Goal: Information Seeking & Learning: Find specific fact

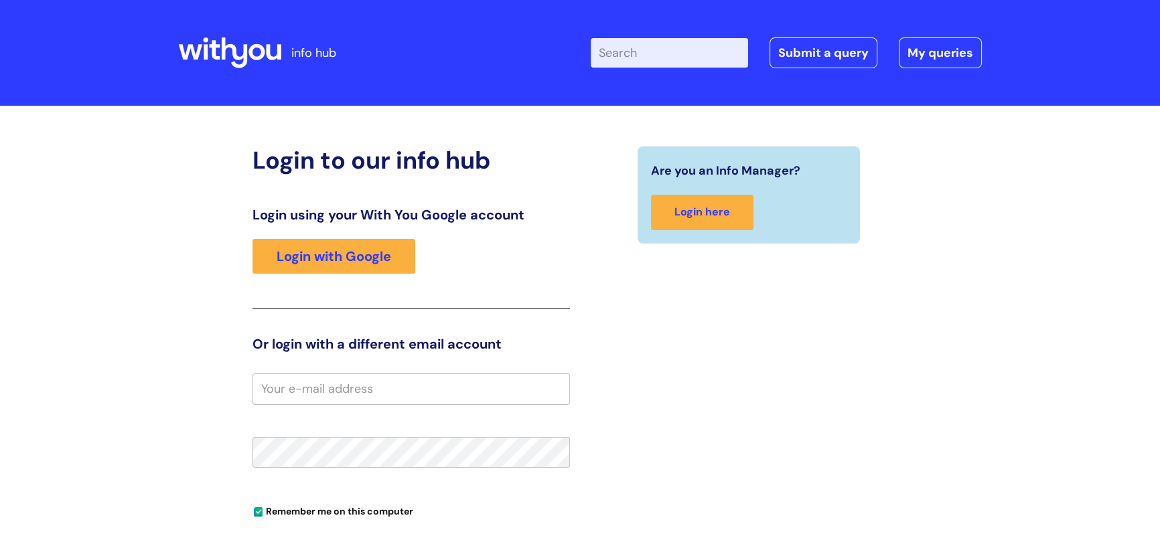
click at [300, 375] on input "email" at bounding box center [410, 389] width 317 height 31
click at [300, 384] on input "email" at bounding box center [410, 389] width 317 height 31
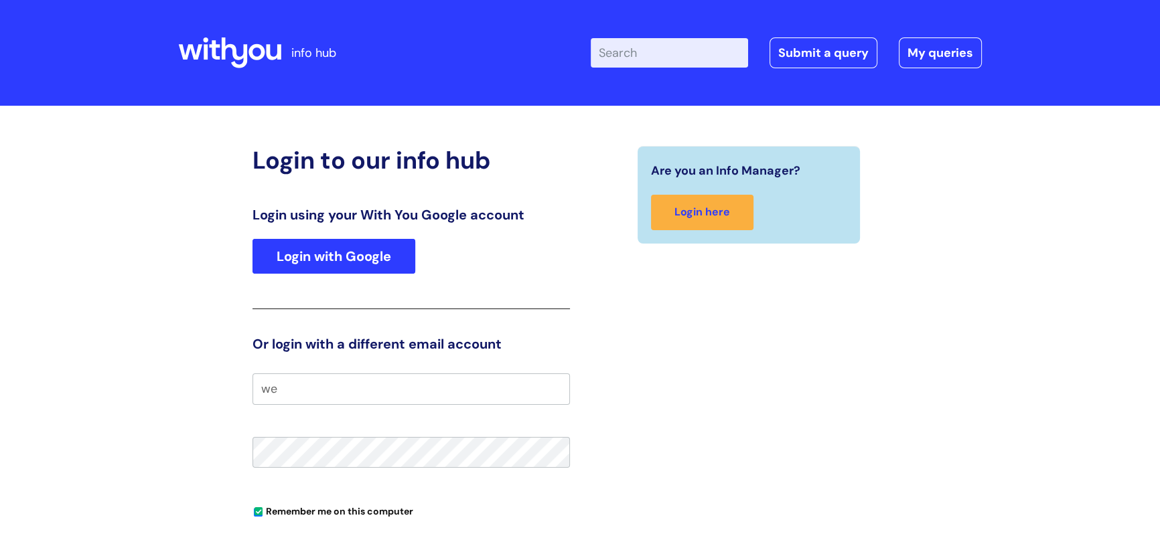
type input "w"
click at [333, 262] on link "Login with Google" at bounding box center [333, 256] width 163 height 35
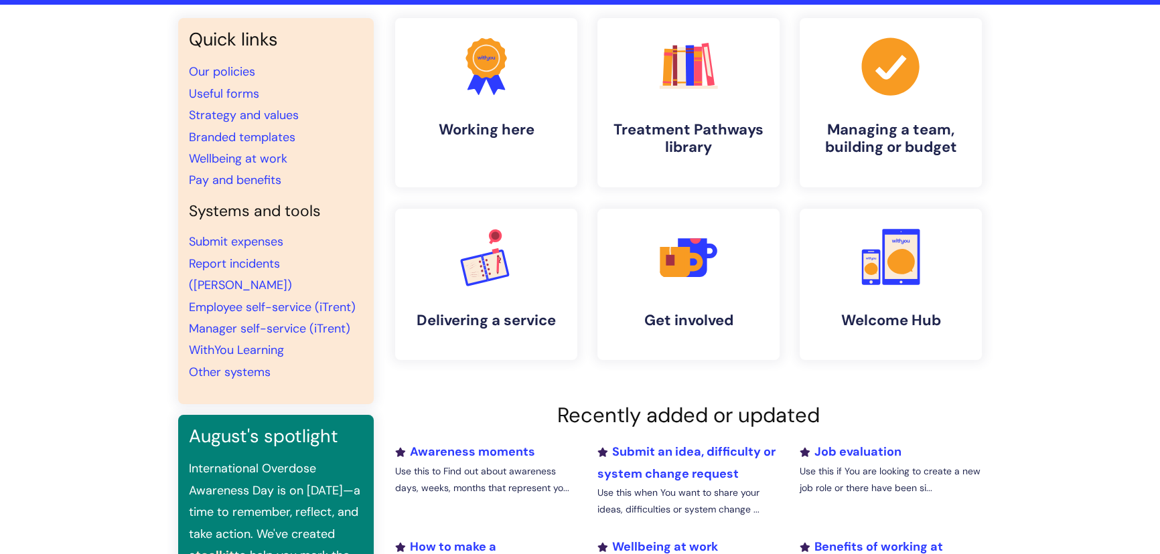
scroll to position [60, 0]
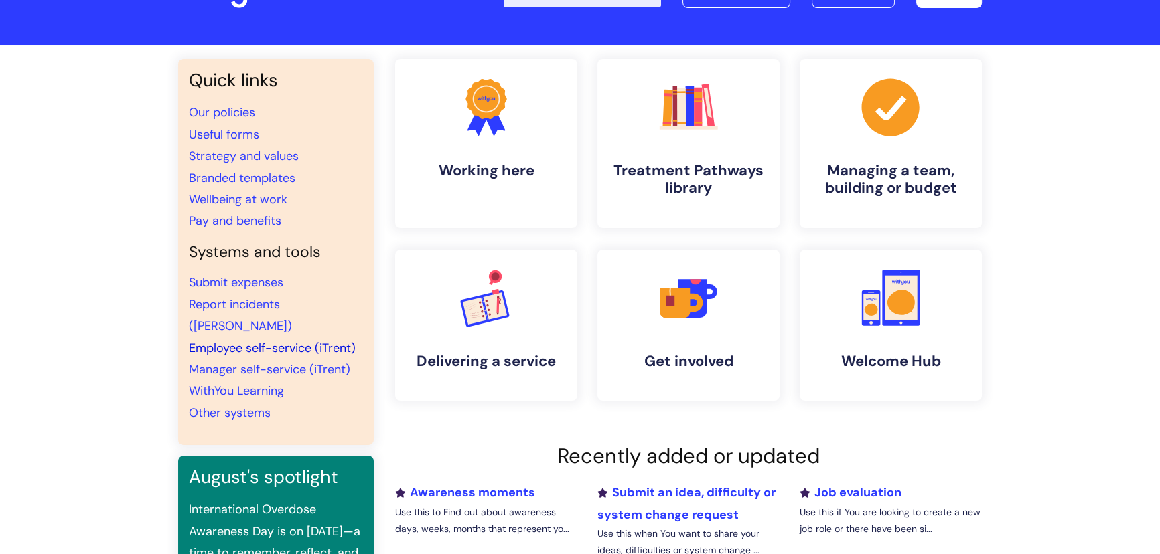
click at [275, 340] on link "Employee self-service (iTrent)" at bounding box center [272, 348] width 167 height 16
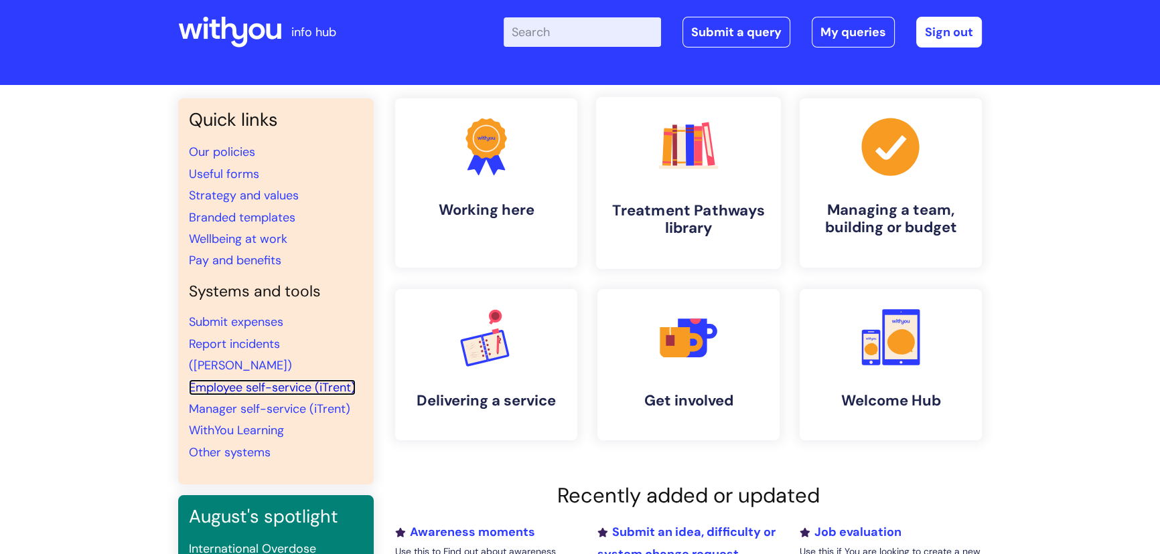
scroll to position [0, 0]
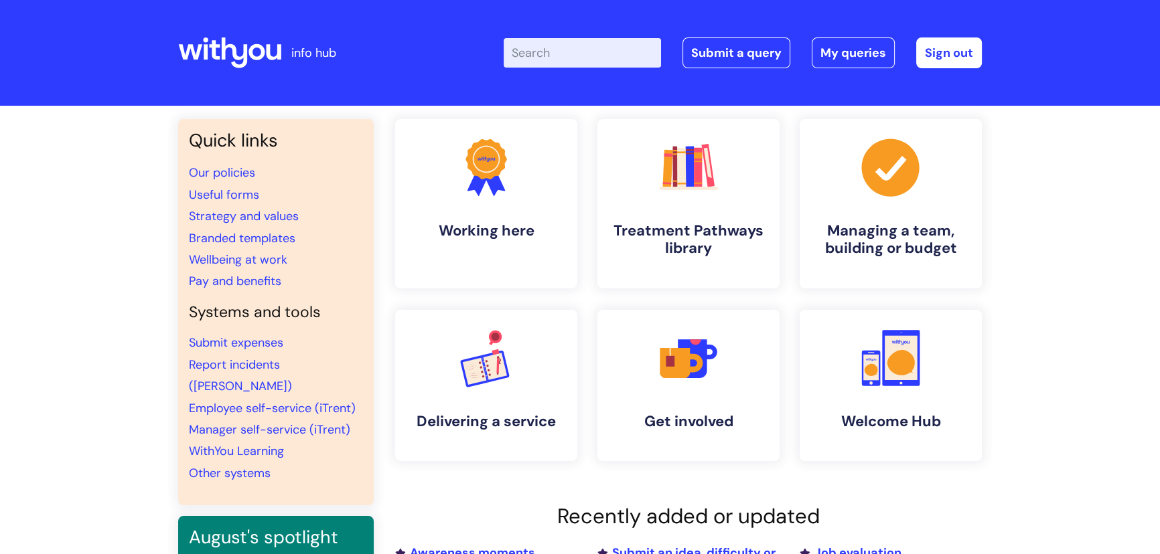
click at [592, 47] on input "Enter your search term here..." at bounding box center [581, 52] width 157 height 29
type input "pay"
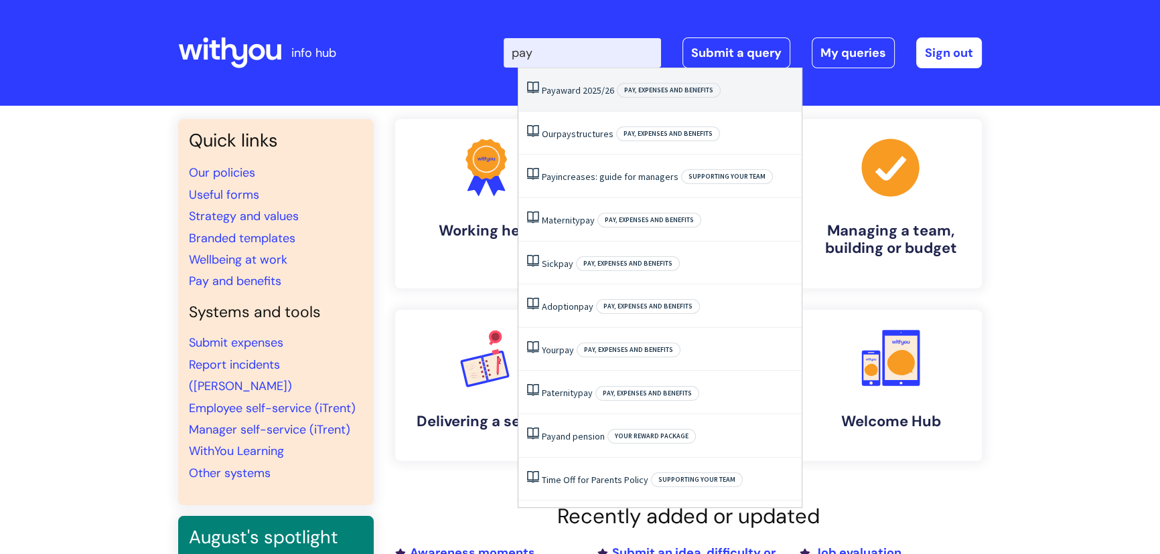
click at [586, 96] on li "Pay award 2025/26 Pay, expenses and benefits" at bounding box center [659, 90] width 283 height 44
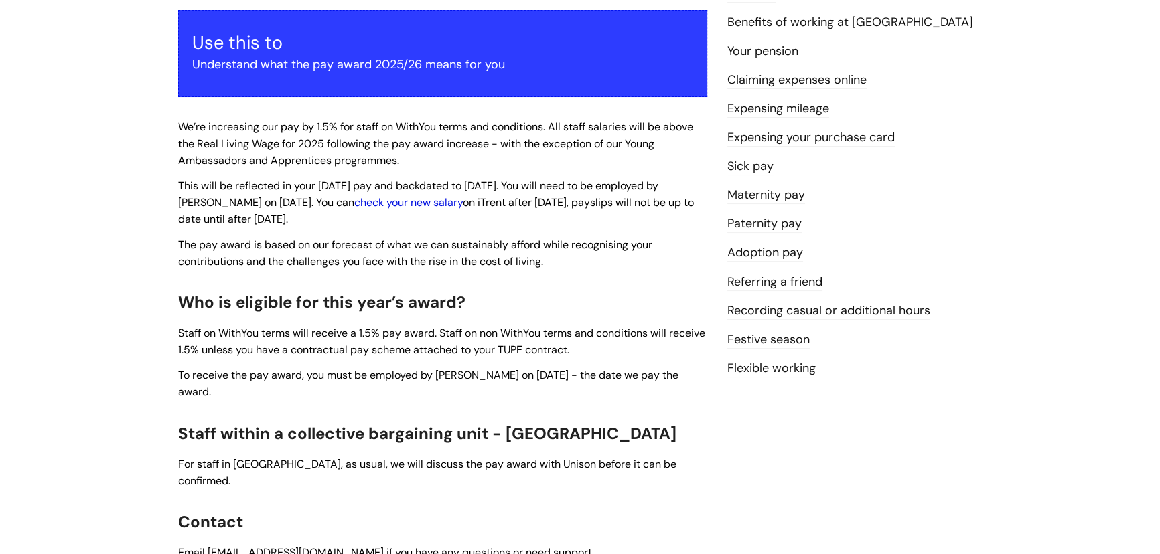
scroll to position [182, 0]
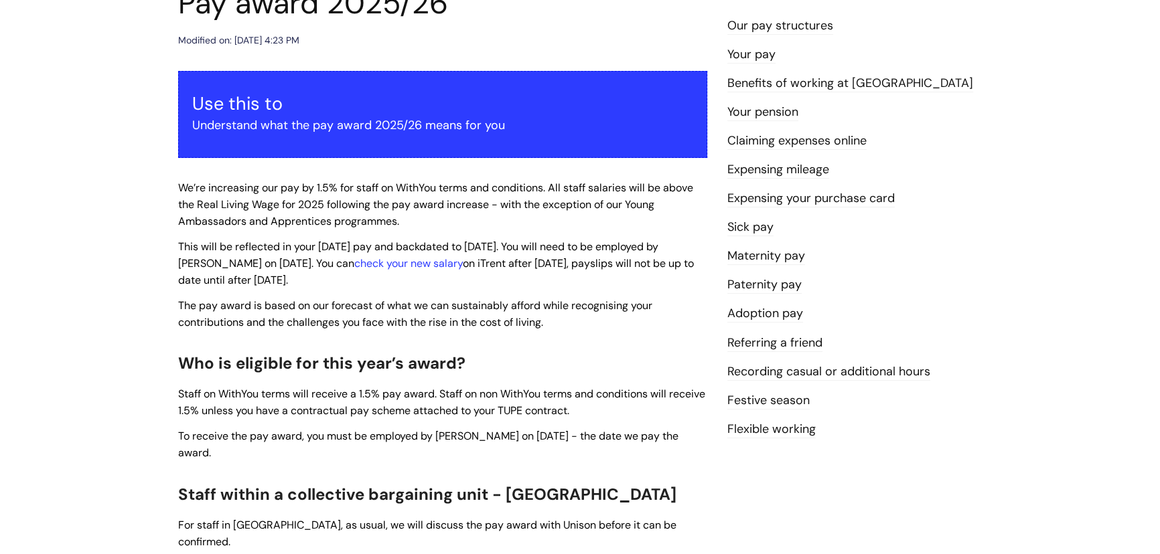
click at [758, 60] on link "Your pay" at bounding box center [751, 54] width 48 height 17
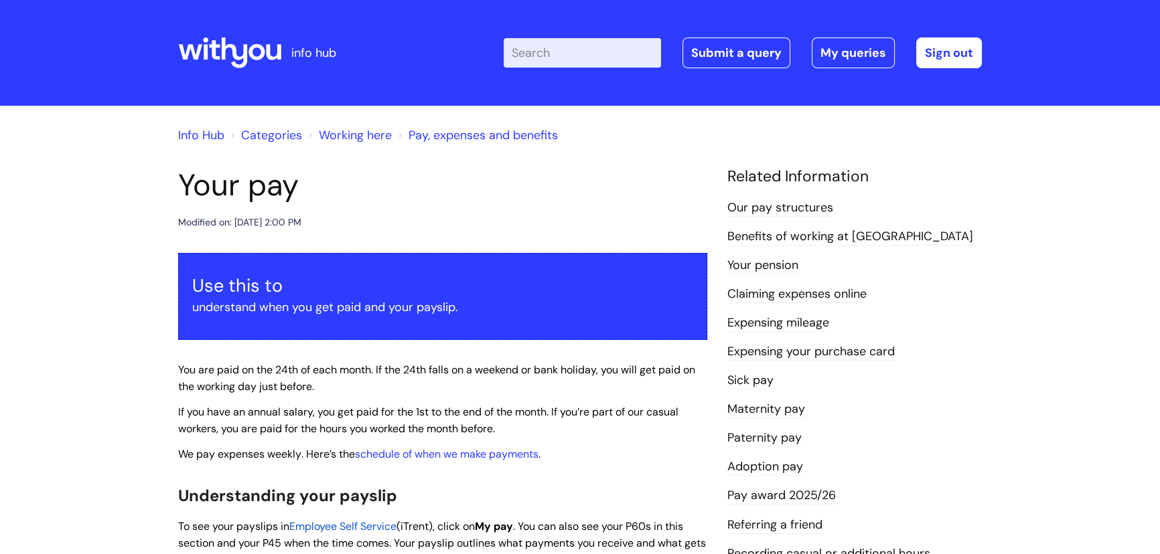
click at [770, 202] on link "Our pay structures" at bounding box center [780, 208] width 106 height 17
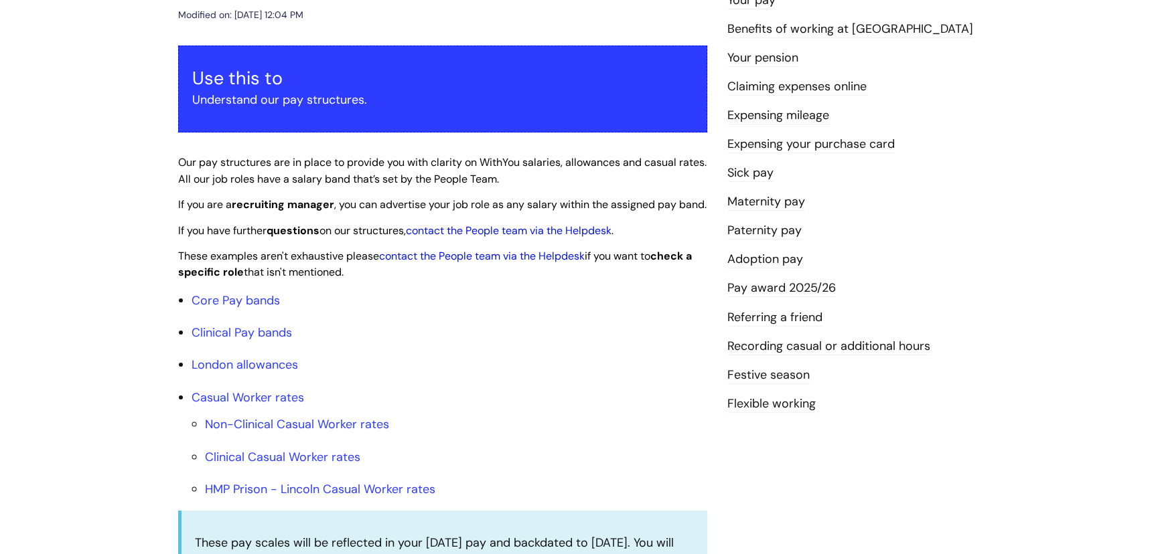
scroll to position [243, 0]
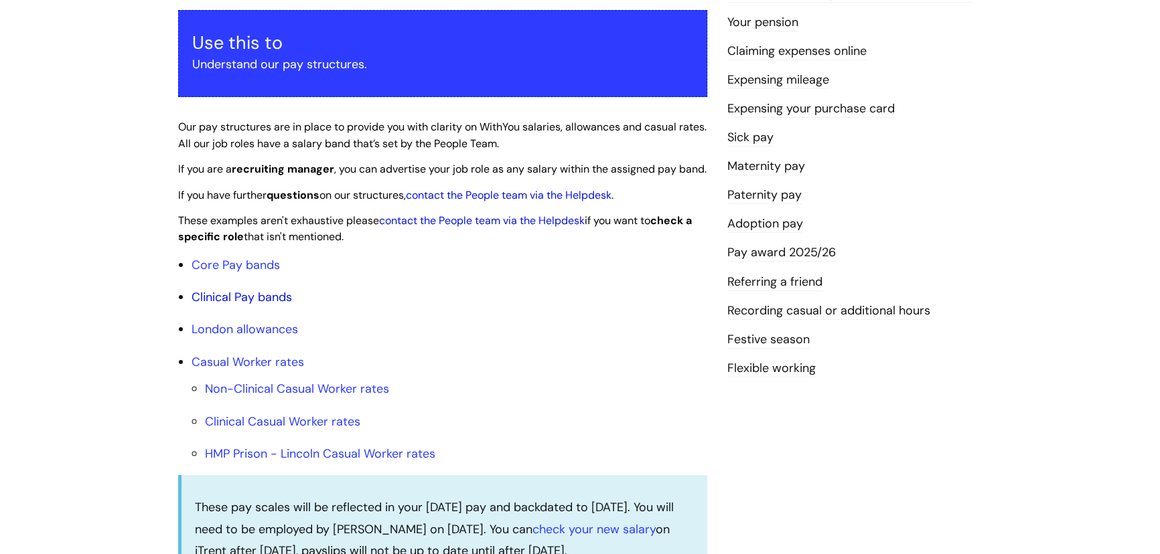
click at [258, 305] on link "Clinical Pay bands" at bounding box center [241, 297] width 100 height 16
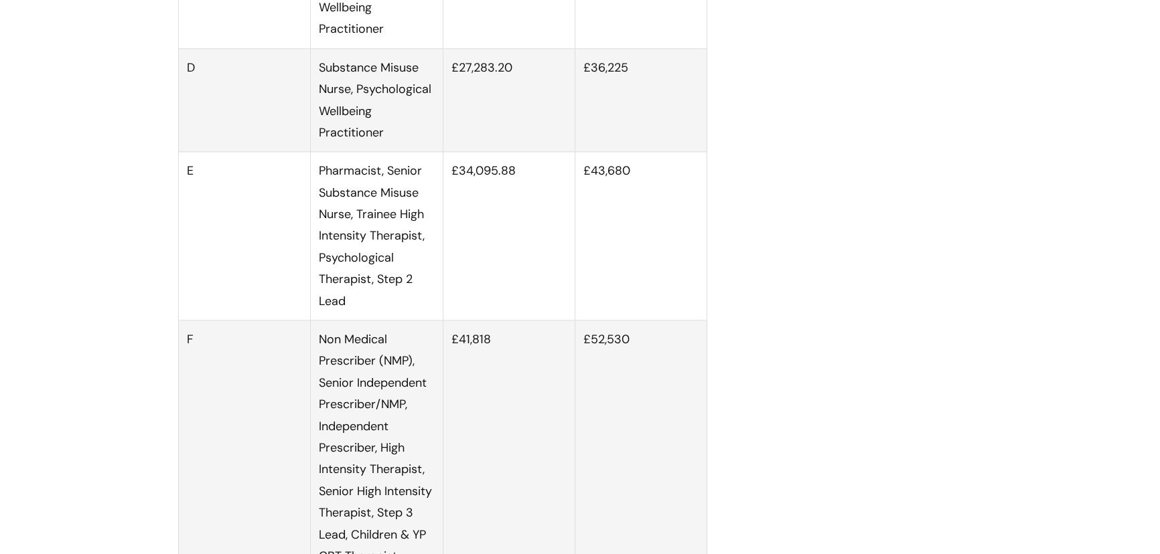
scroll to position [1869, 0]
